Goal: Information Seeking & Learning: Learn about a topic

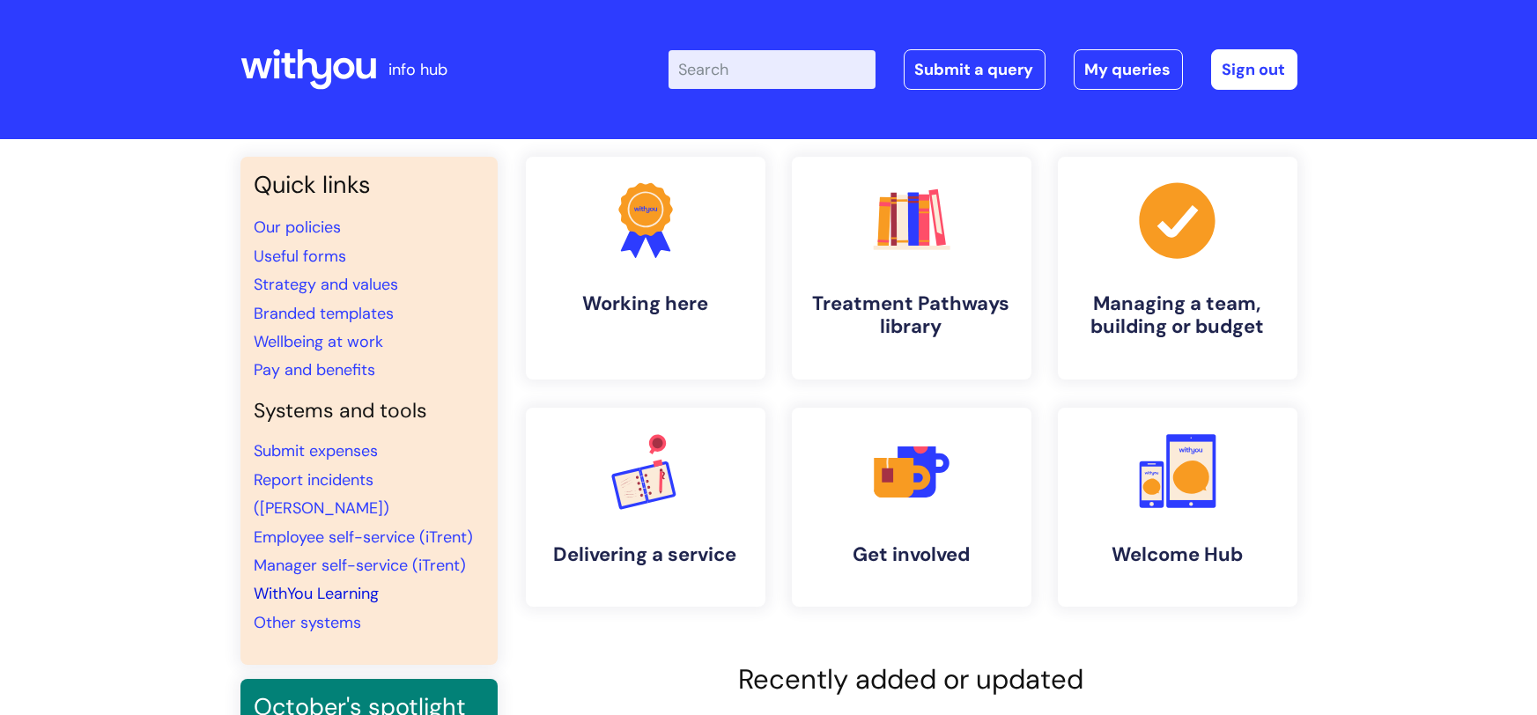
click at [270, 583] on link "WithYou Learning" at bounding box center [317, 593] width 125 height 21
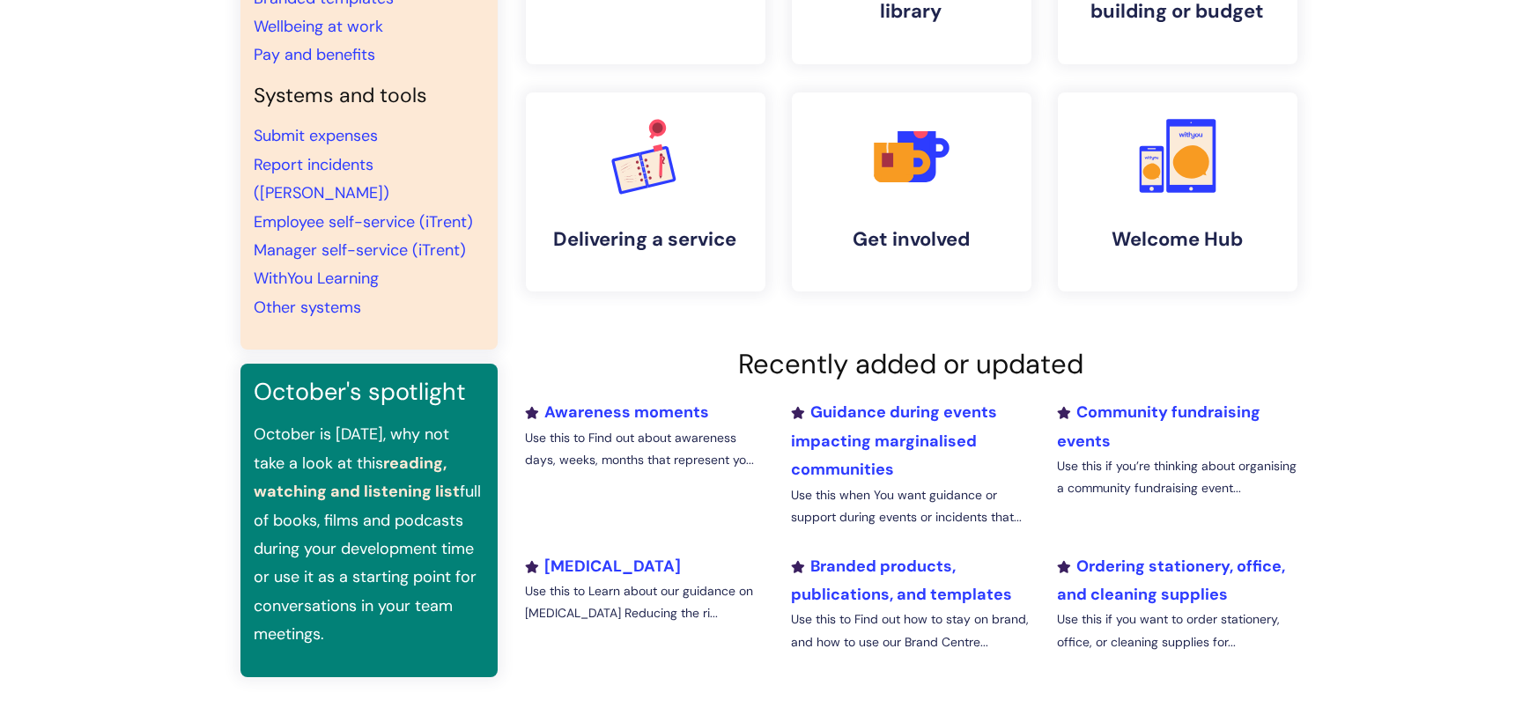
scroll to position [323, 0]
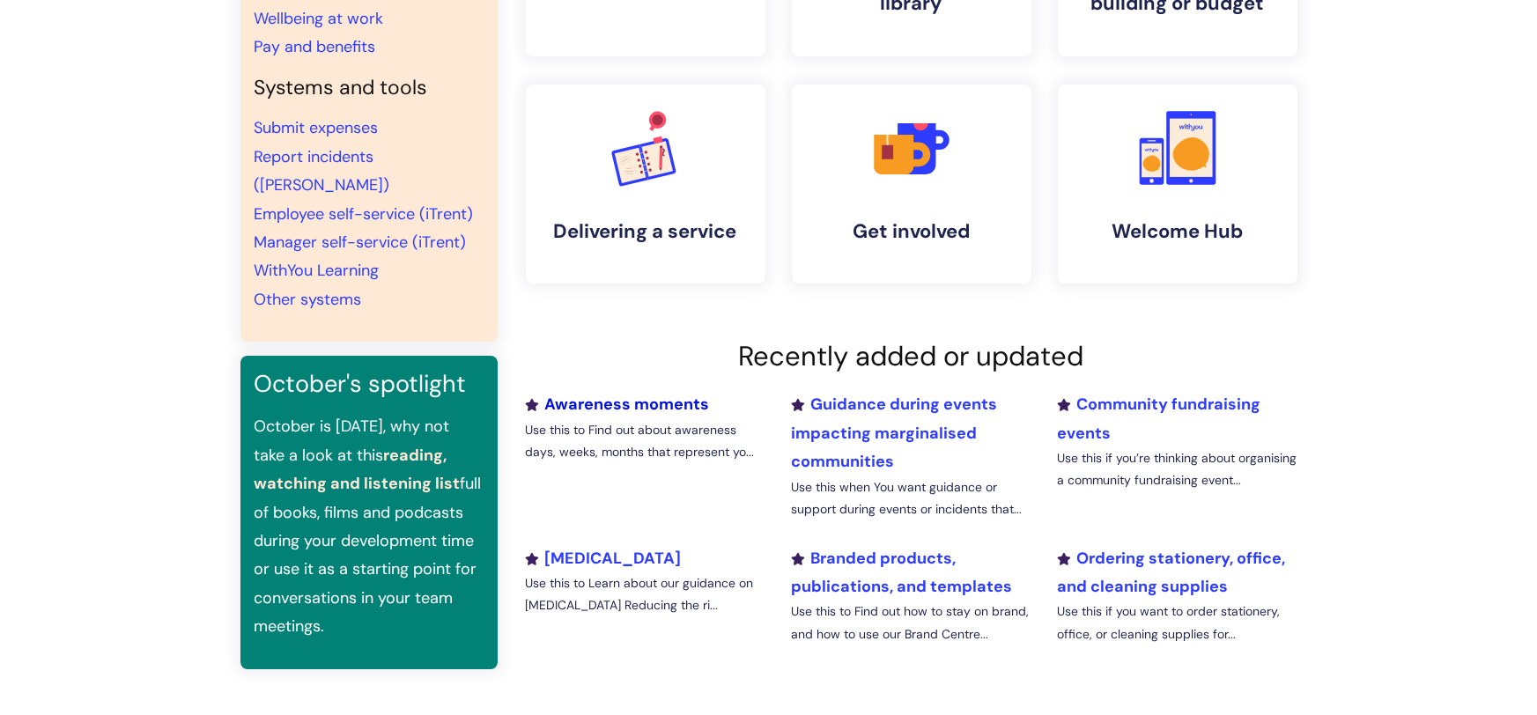
click at [625, 405] on link "Awareness moments" at bounding box center [618, 404] width 184 height 21
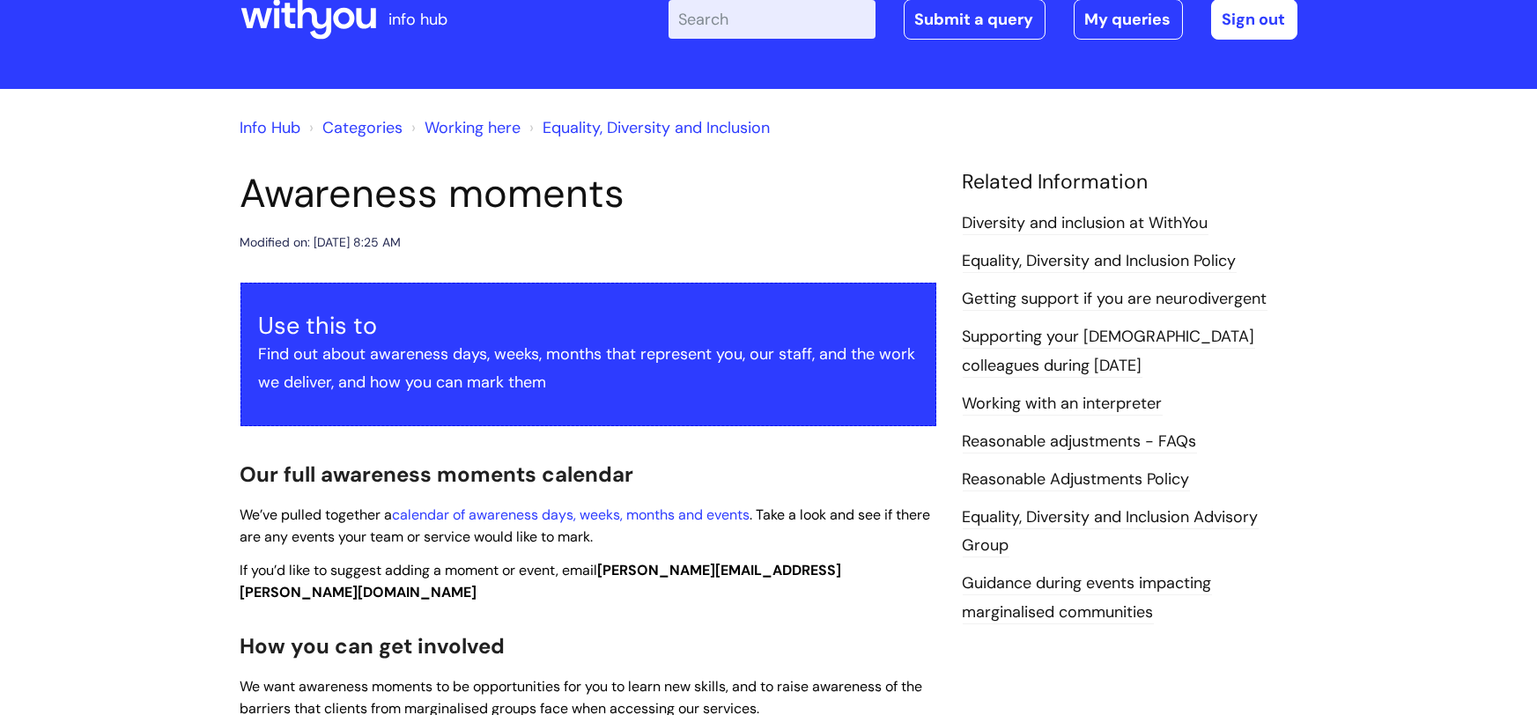
scroll to position [63, 0]
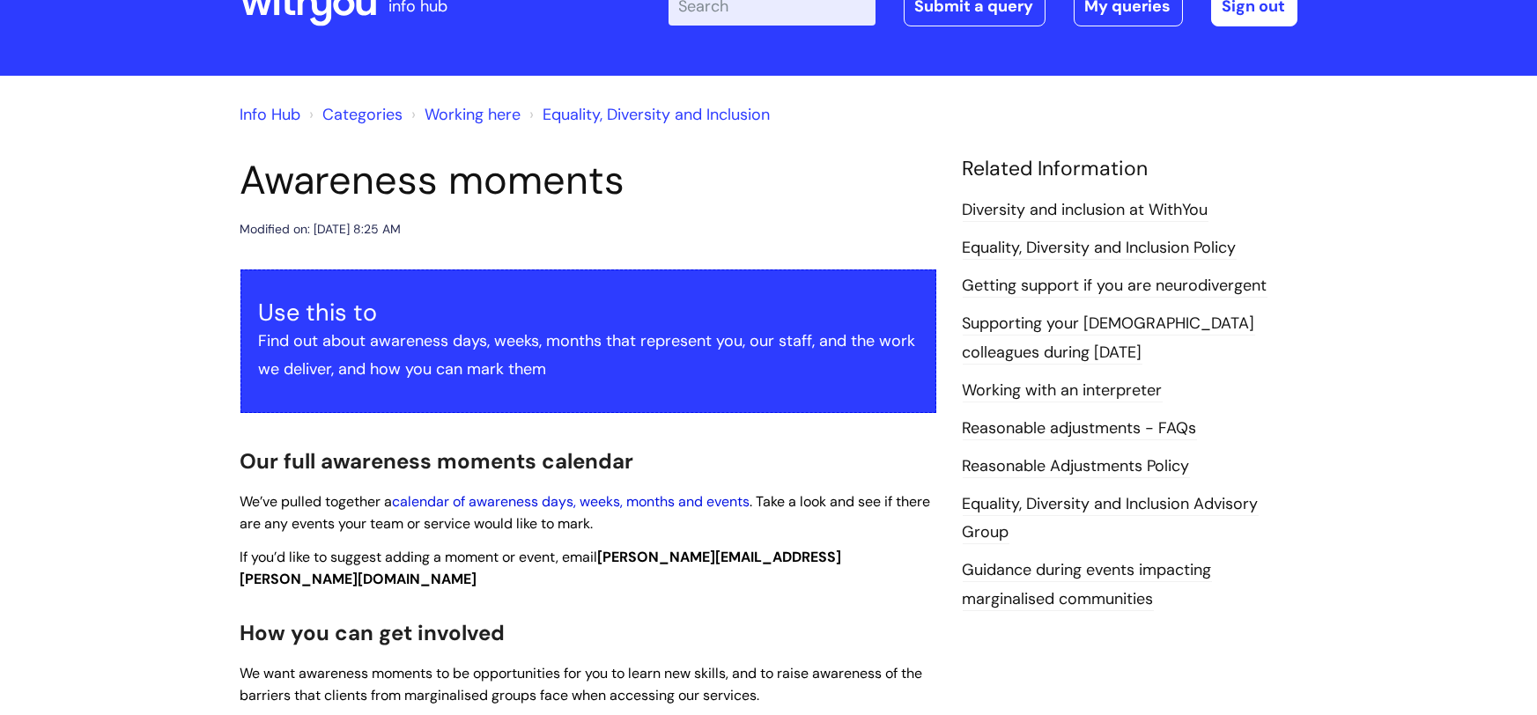
click at [497, 499] on link "calendar of awareness days, weeks, months and events" at bounding box center [572, 501] width 358 height 18
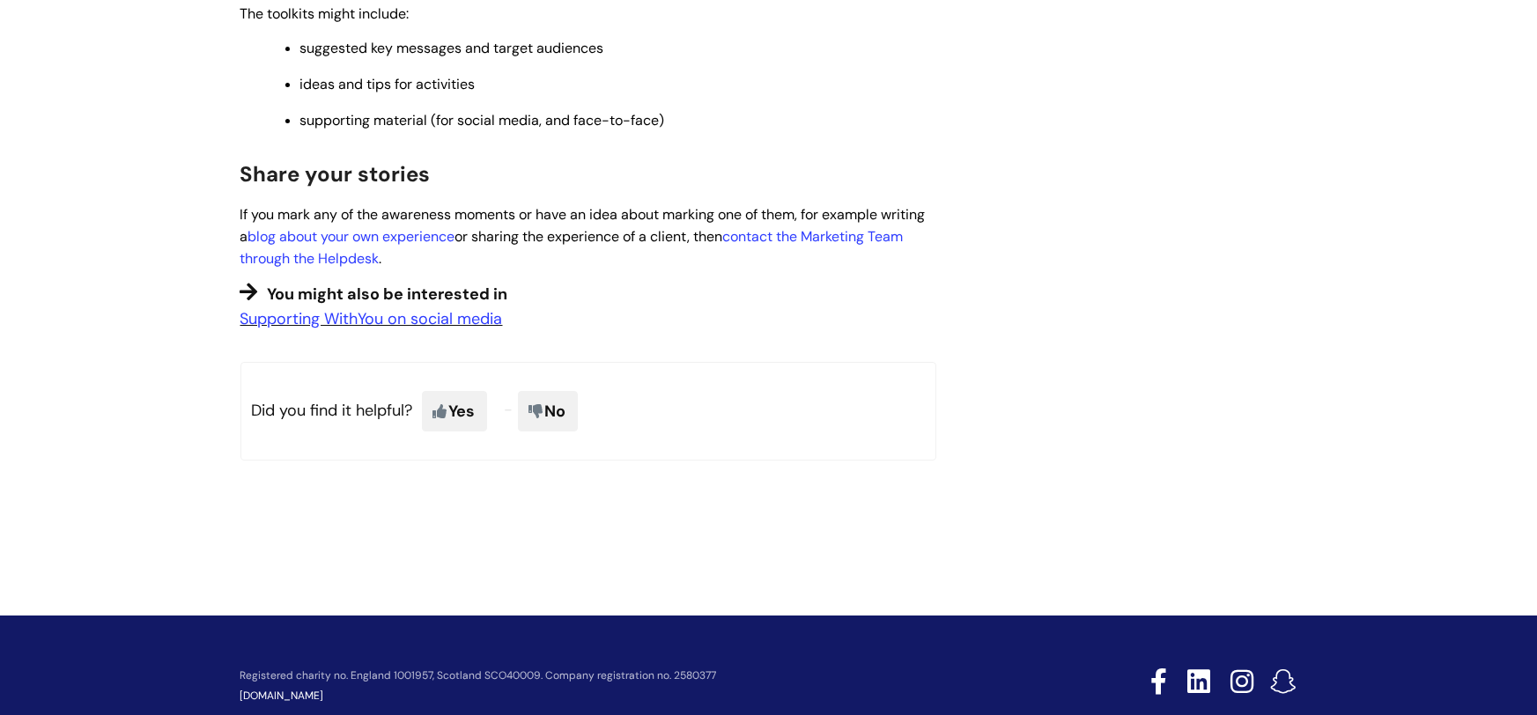
scroll to position [1984, 0]
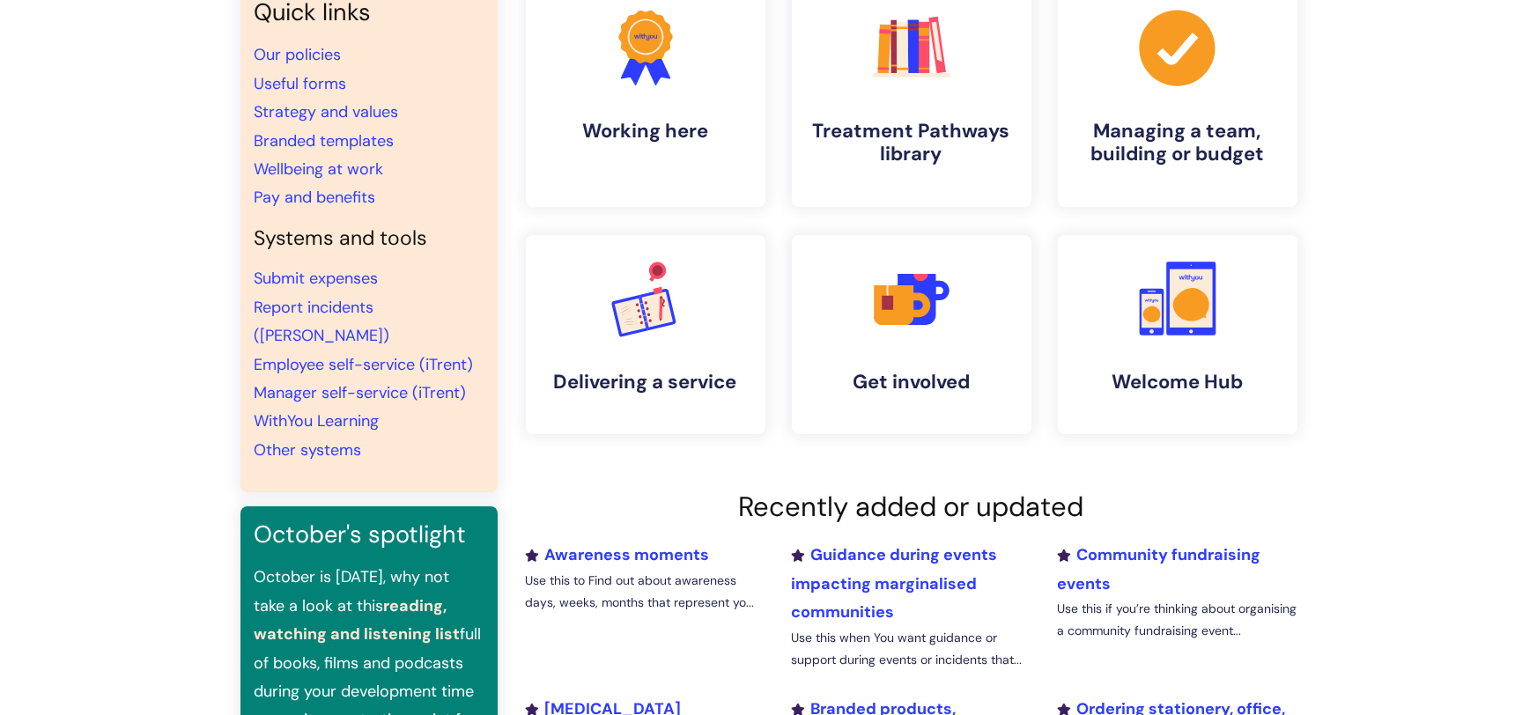
scroll to position [200, 0]
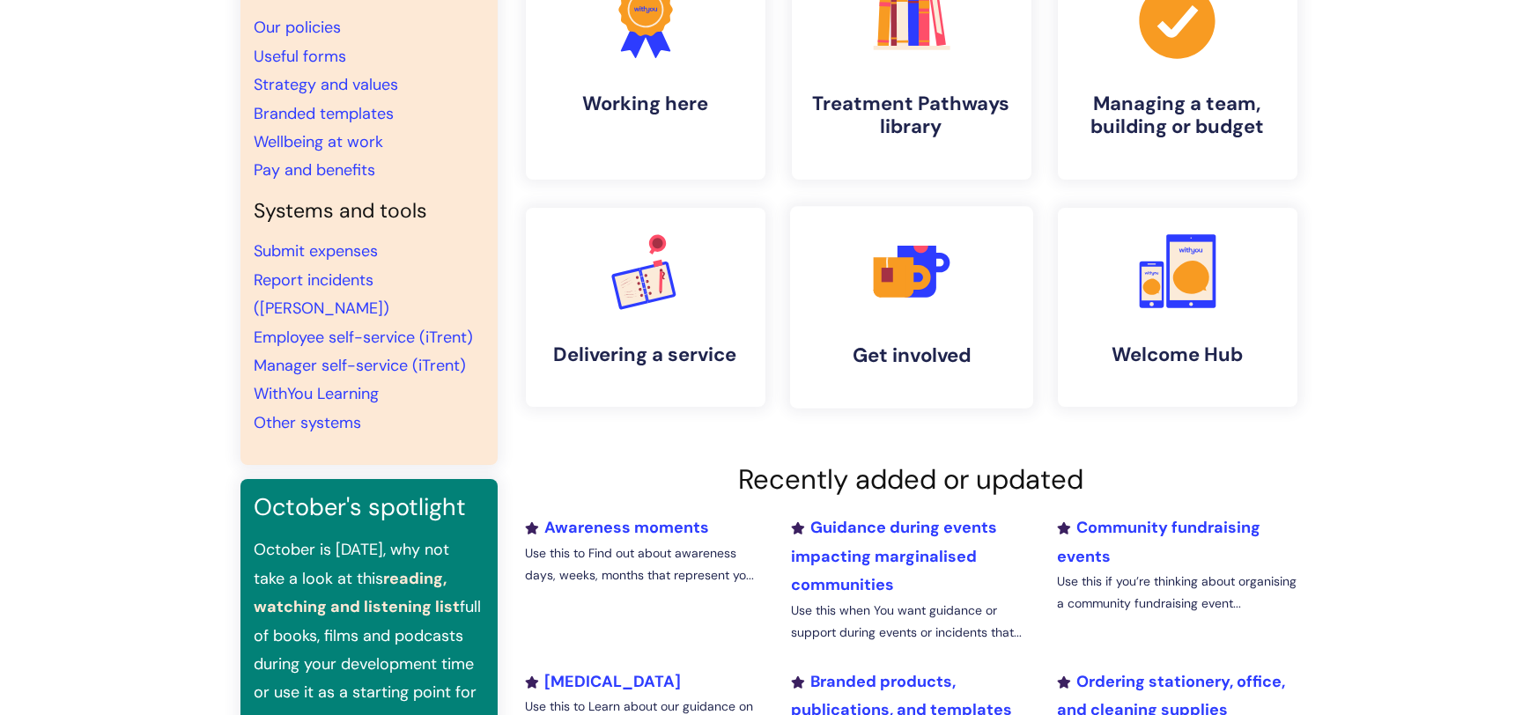
click at [873, 370] on link ".cls-1{fill:#f89b22;}.cls-1,.cls-2,.cls-3,.cls-4,.cls-5{stroke-width:0px;}.cls-…" at bounding box center [910, 307] width 243 height 203
